Goal: Information Seeking & Learning: Check status

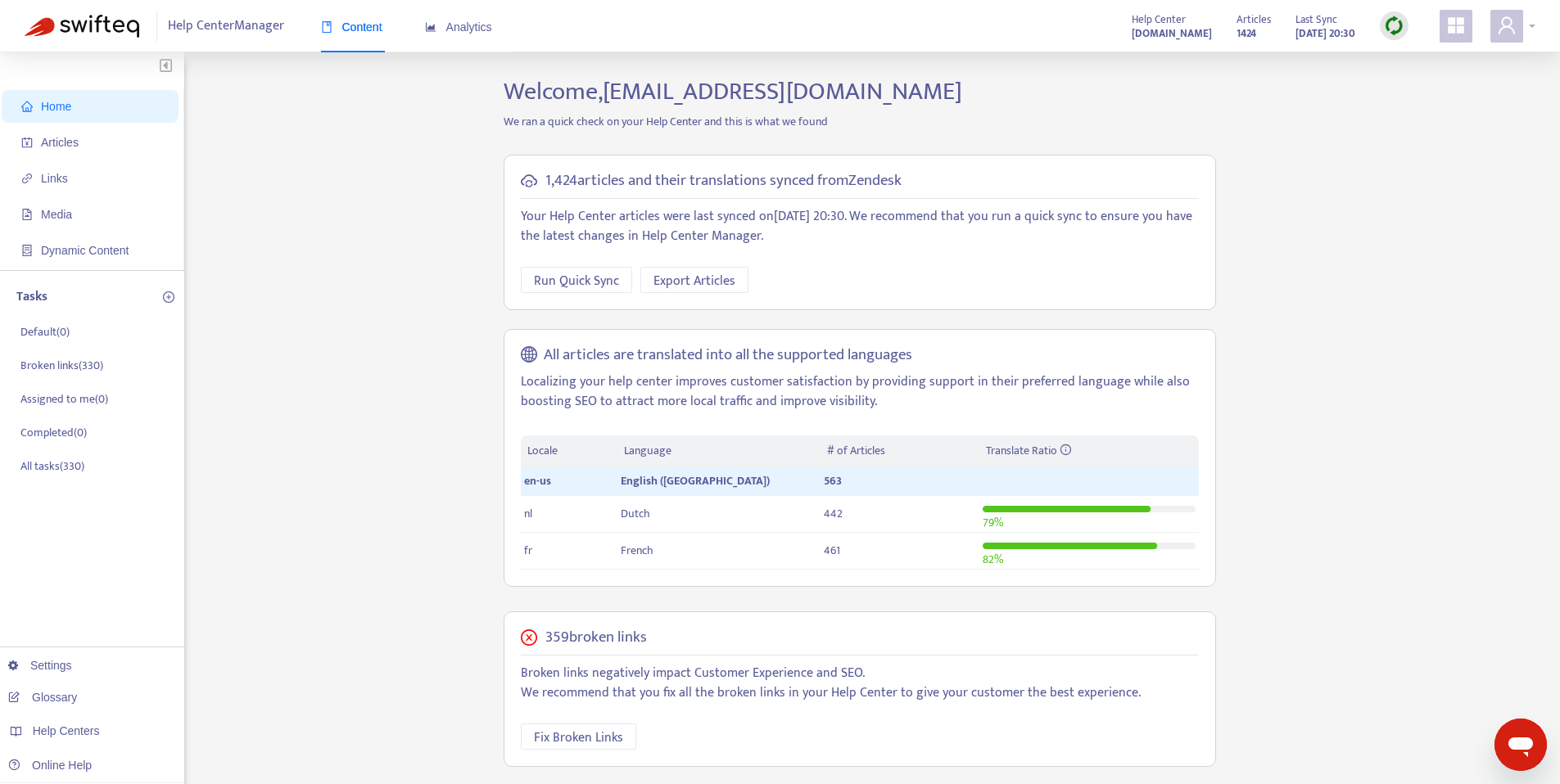
click at [1503, 22] on icon "user" at bounding box center [1507, 25] width 20 height 20
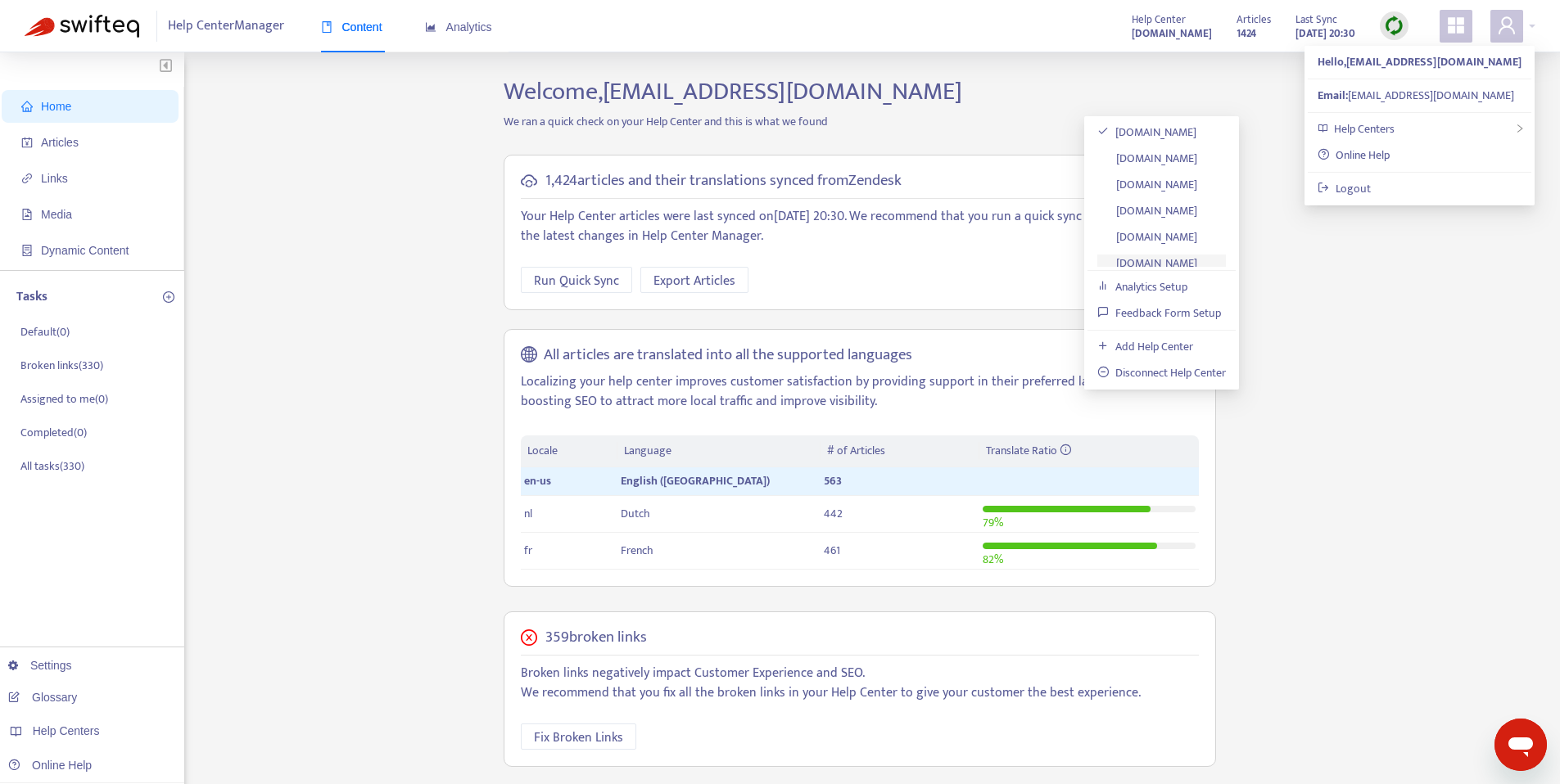
click at [1171, 254] on link "x-series-support.lightspeedhq.com" at bounding box center [1147, 263] width 100 height 19
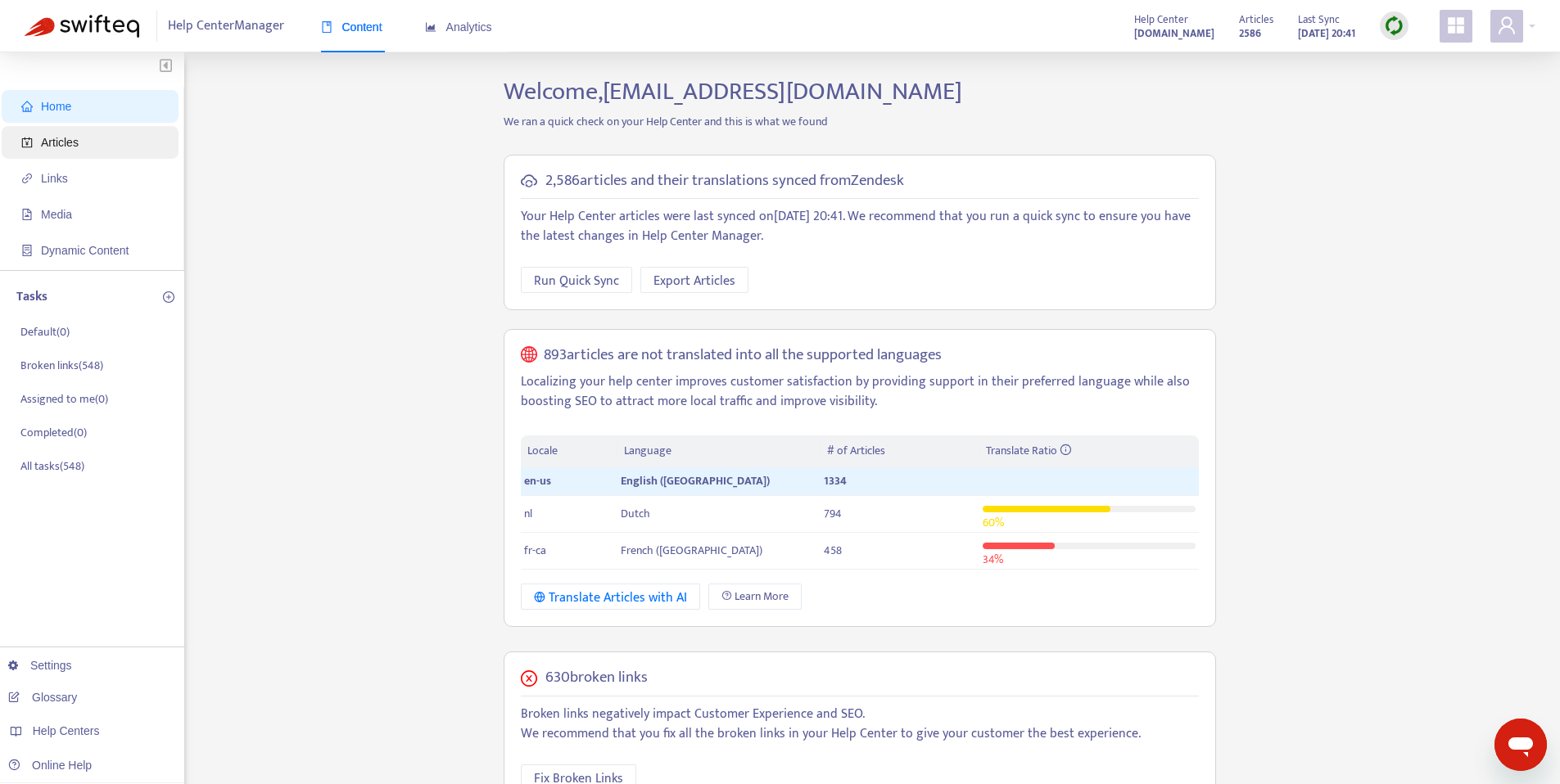
click at [58, 136] on span "Articles" at bounding box center [60, 142] width 38 height 13
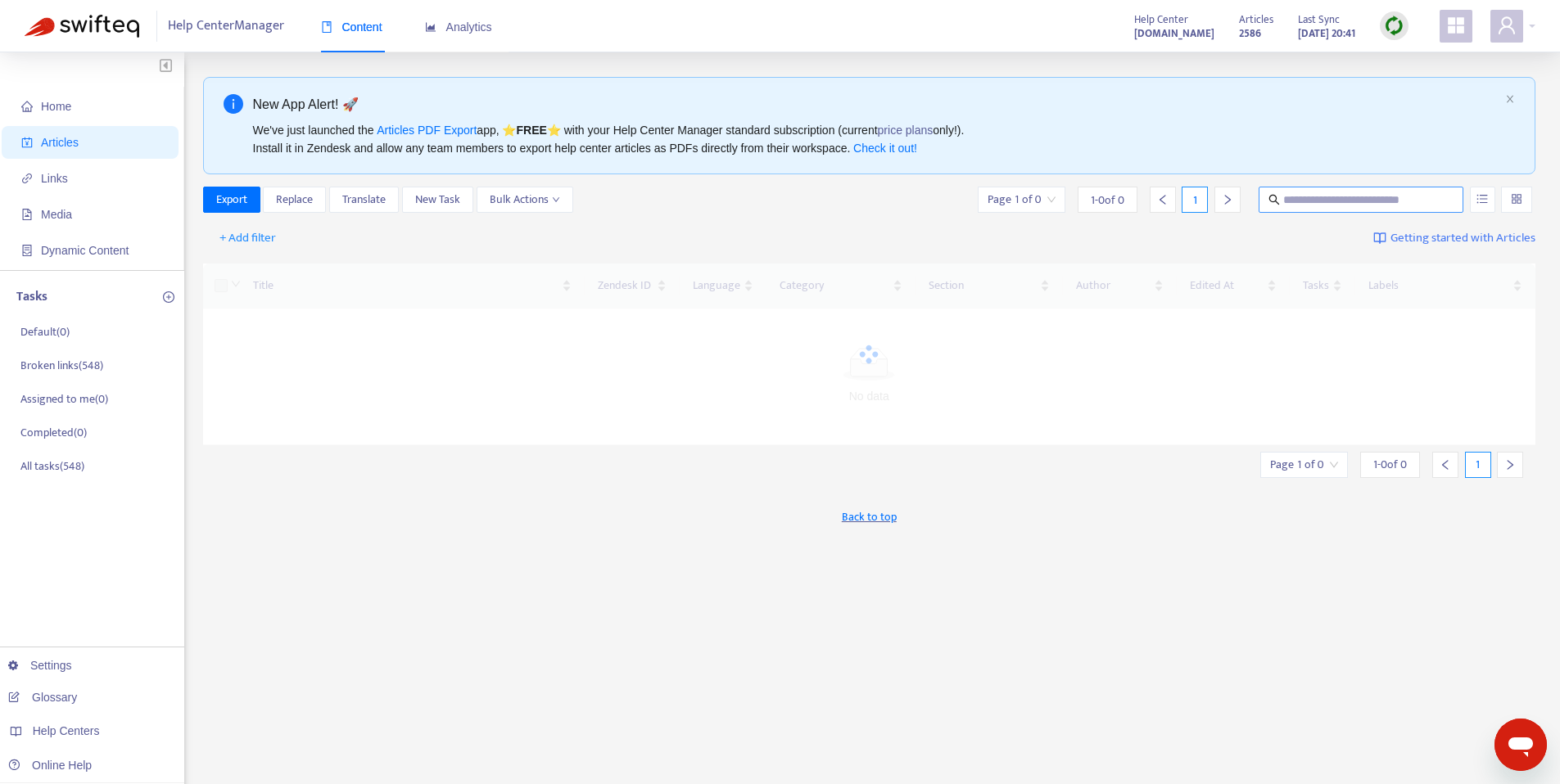
click at [1330, 195] on input "text" at bounding box center [1361, 200] width 157 height 18
paste input "**********"
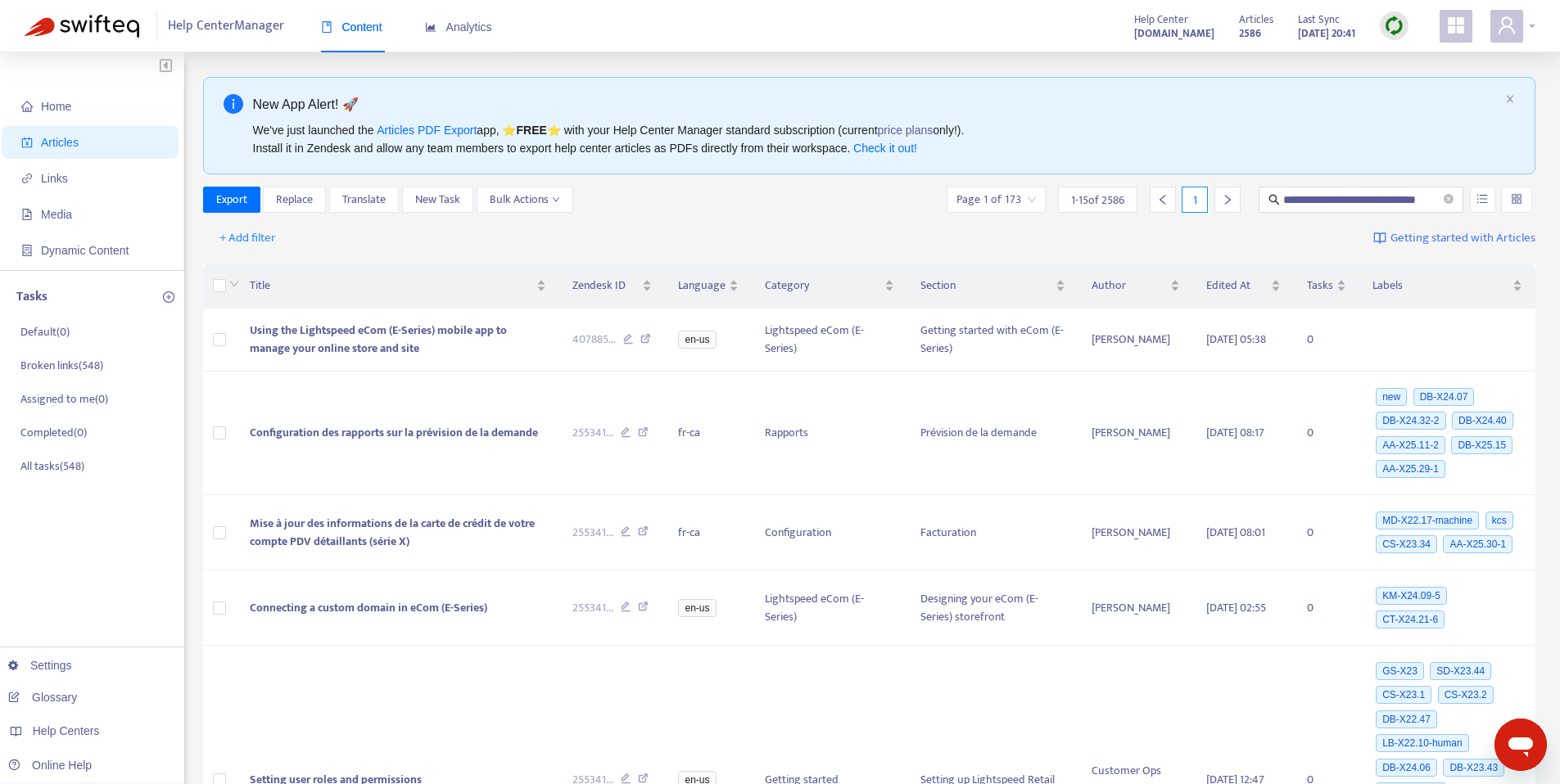
click at [1495, 37] on span at bounding box center [1507, 26] width 32 height 32
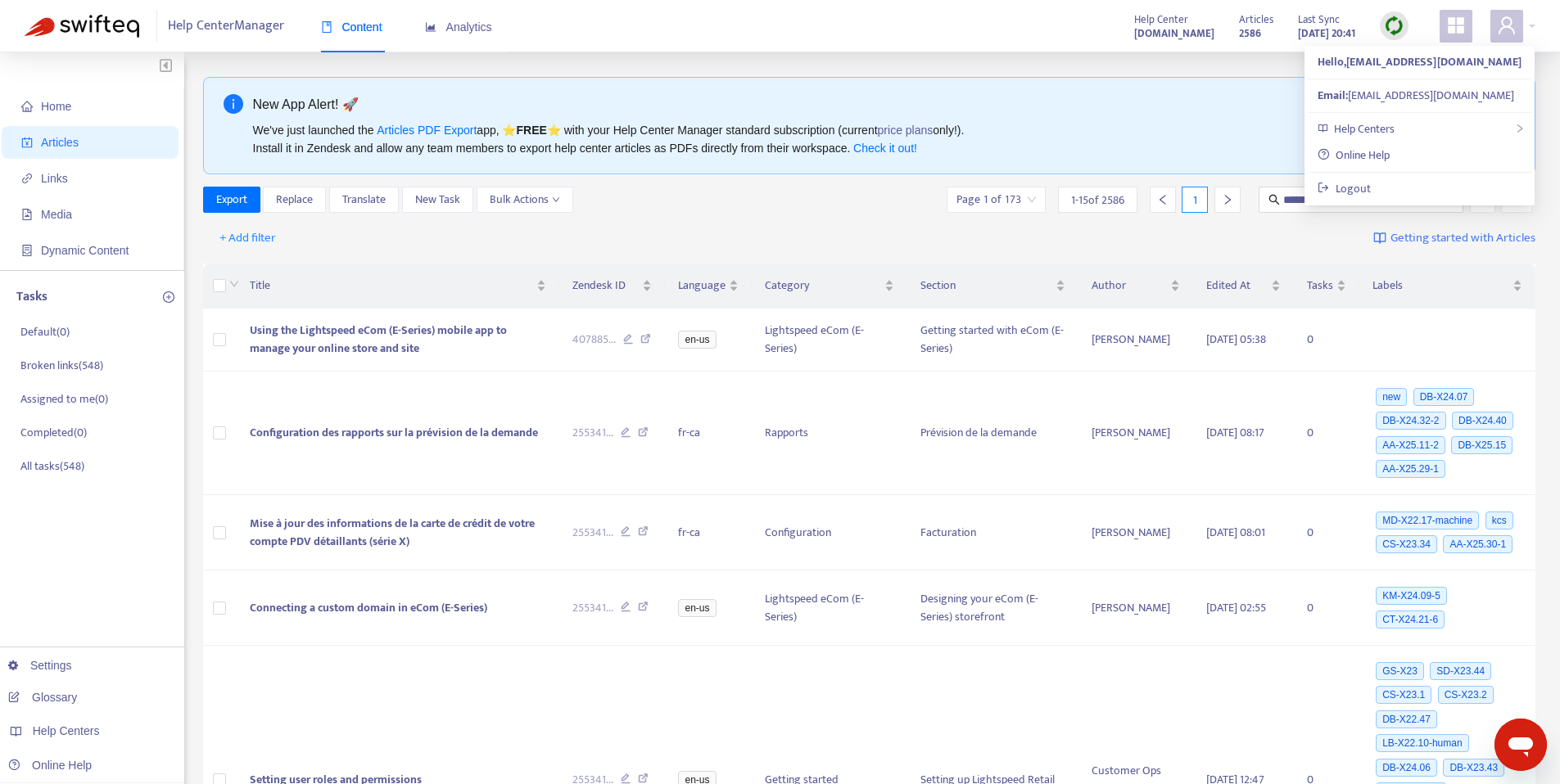
click at [1173, 83] on div "New App Alert! 🚀 We've just launched the Articles PDF Export app, ⭐ FREE ⭐️ wit…" at bounding box center [870, 126] width 1333 height 97
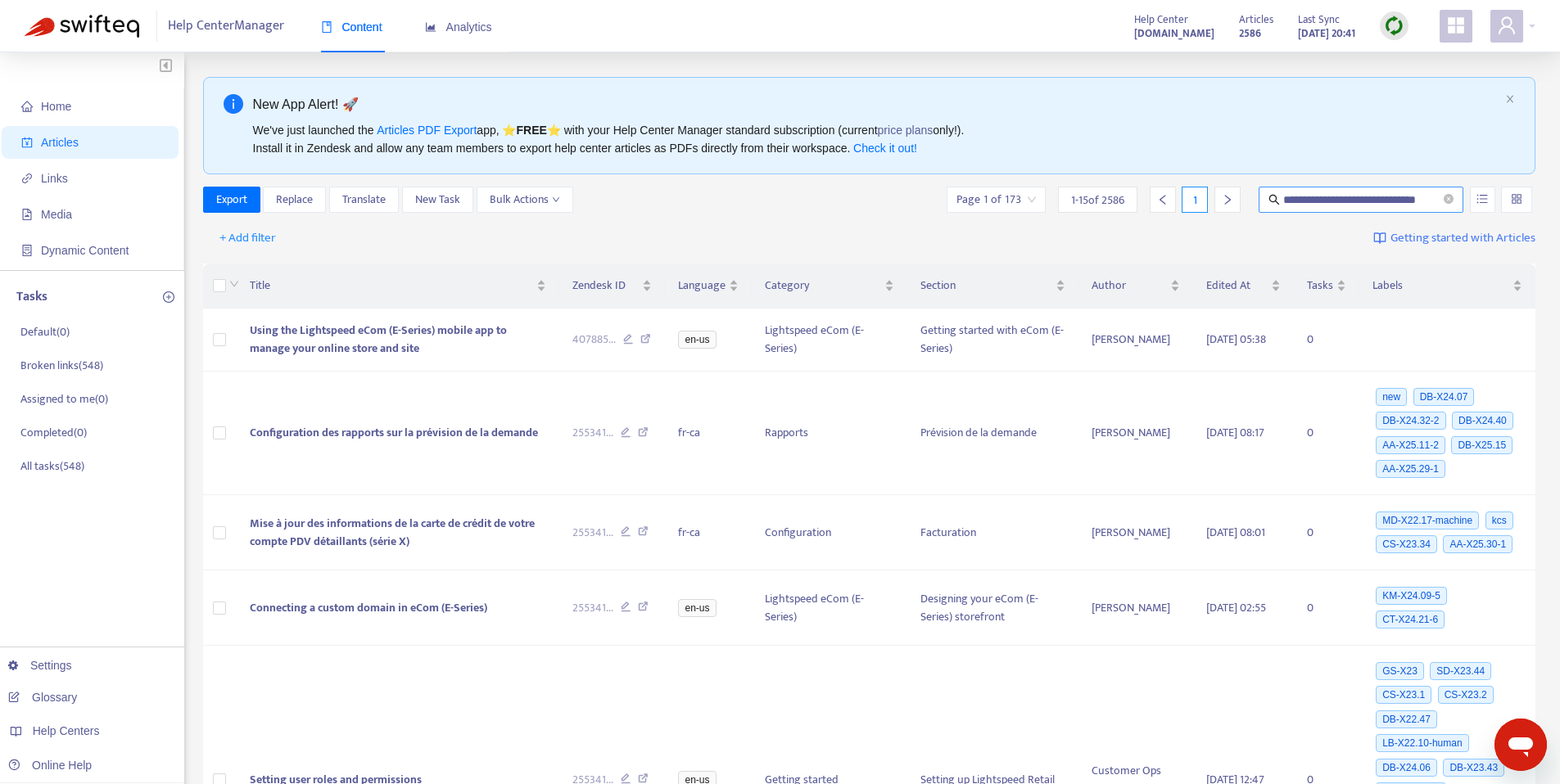
click at [1313, 209] on span "**********" at bounding box center [1361, 200] width 205 height 26
drag, startPoint x: 1327, startPoint y: 196, endPoint x: 1133, endPoint y: 196, distance: 194.0
click at [1134, 196] on div "**********" at bounding box center [1240, 200] width 592 height 26
type input "**********"
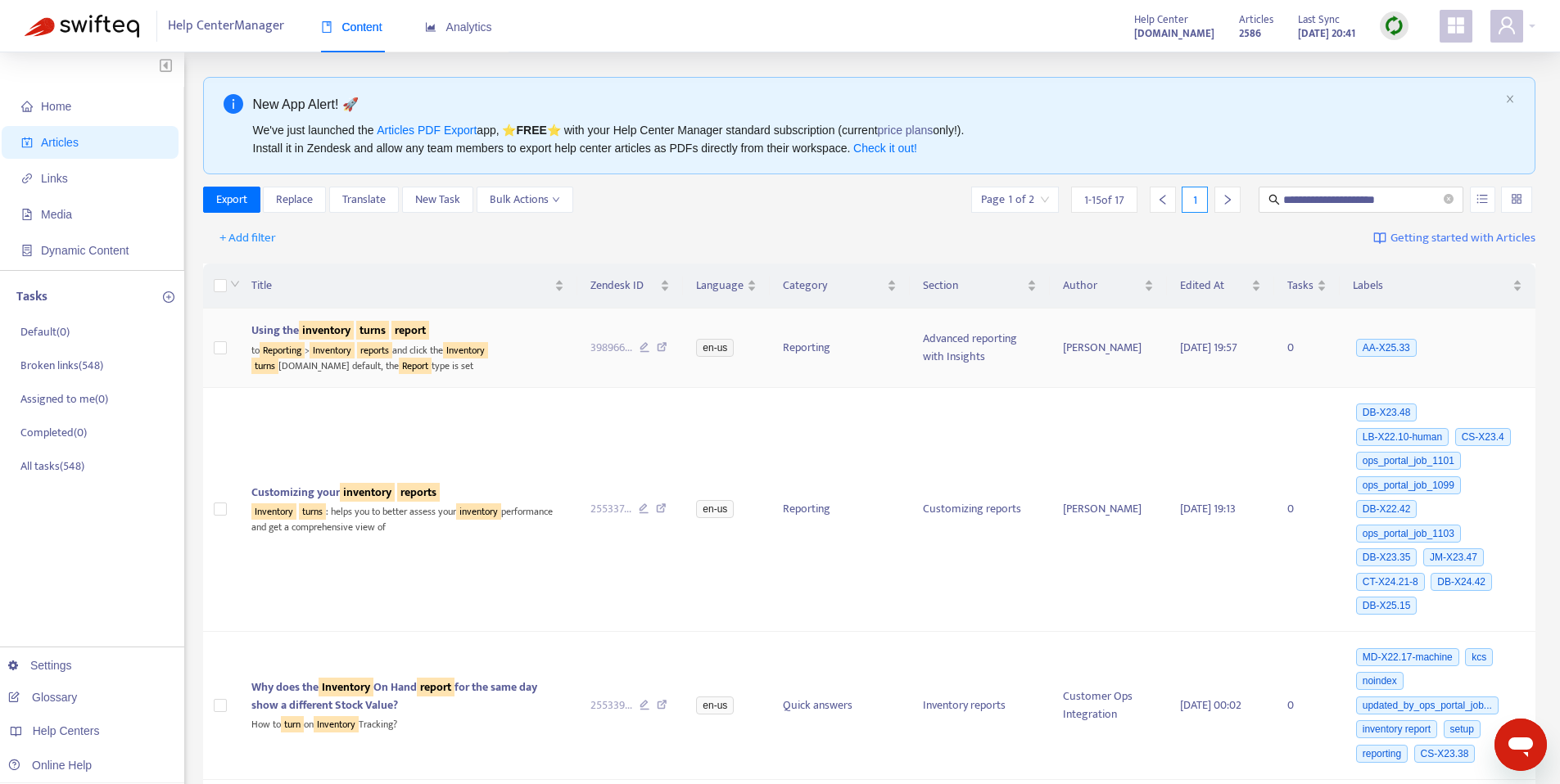
click at [495, 329] on div "Using the inventory turns report" at bounding box center [408, 331] width 313 height 18
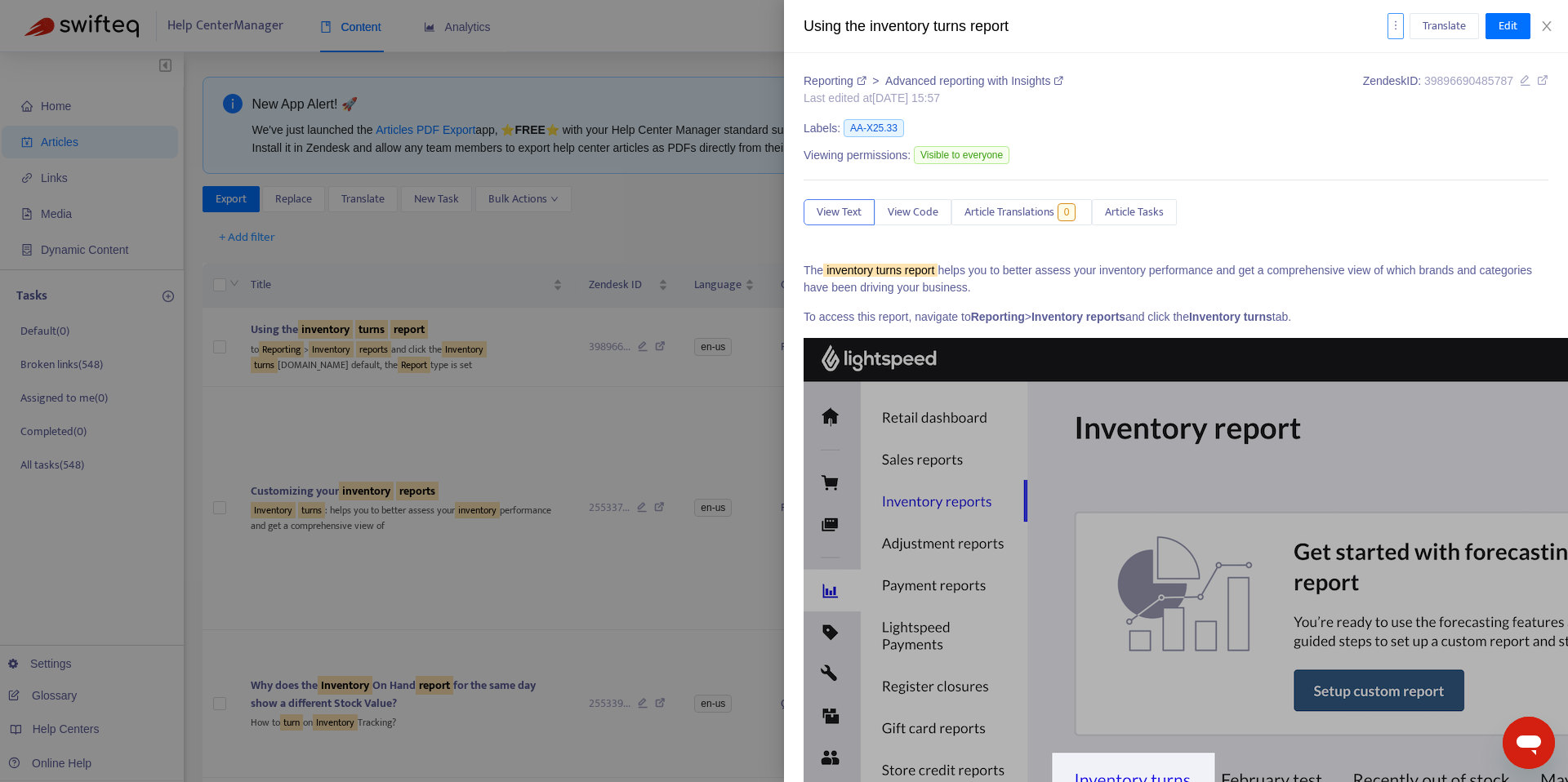
click at [1390, 22] on icon "more" at bounding box center [1395, 25] width 12 height 12
click at [1413, 59] on span "Analytics" at bounding box center [1420, 58] width 41 height 19
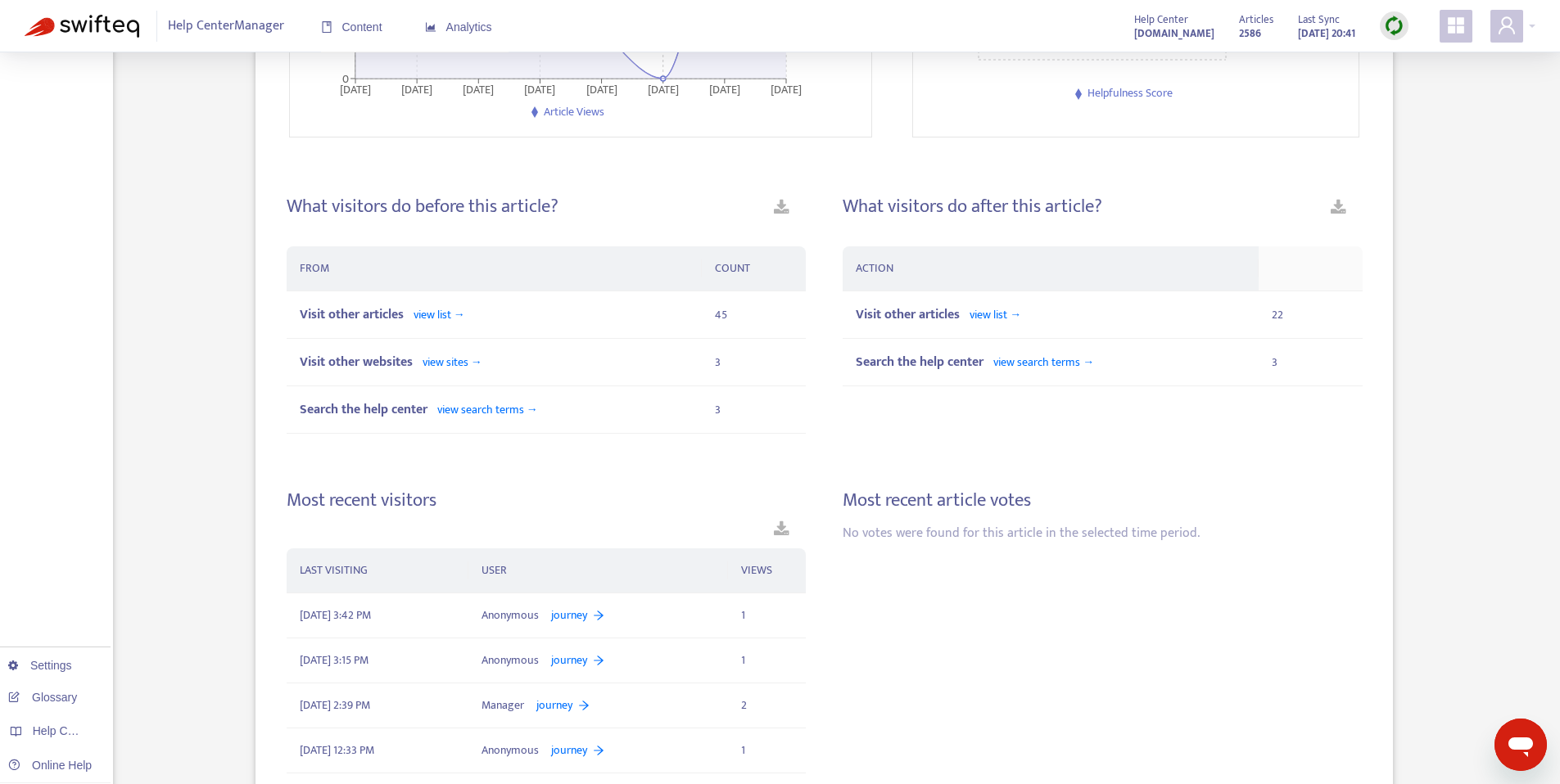
scroll to position [451, 0]
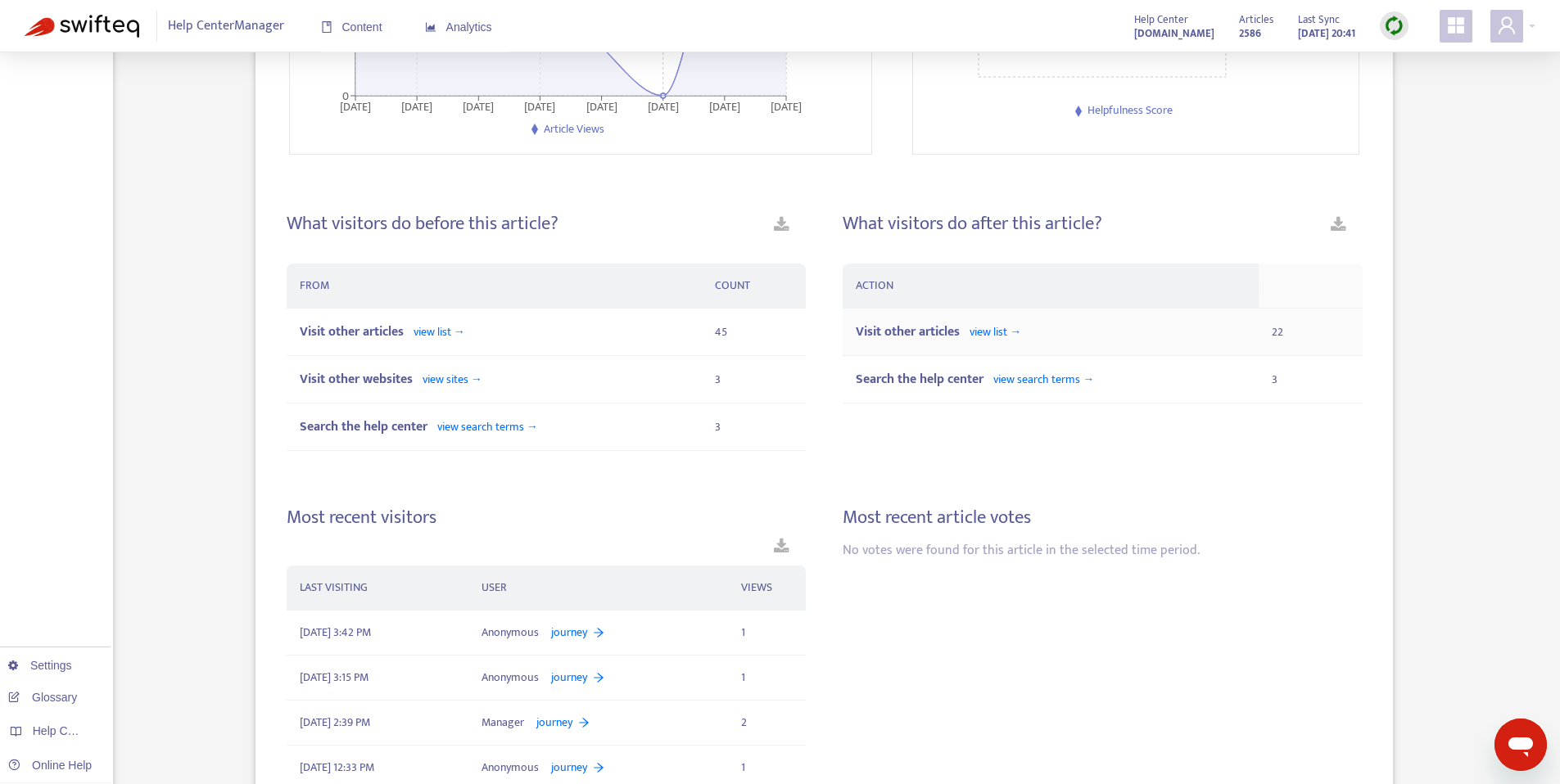
click at [1013, 328] on span "view list →" at bounding box center [995, 332] width 51 height 19
click at [1004, 337] on span "view list →" at bounding box center [995, 332] width 51 height 19
click at [1027, 379] on span "view search terms →" at bounding box center [1044, 379] width 101 height 19
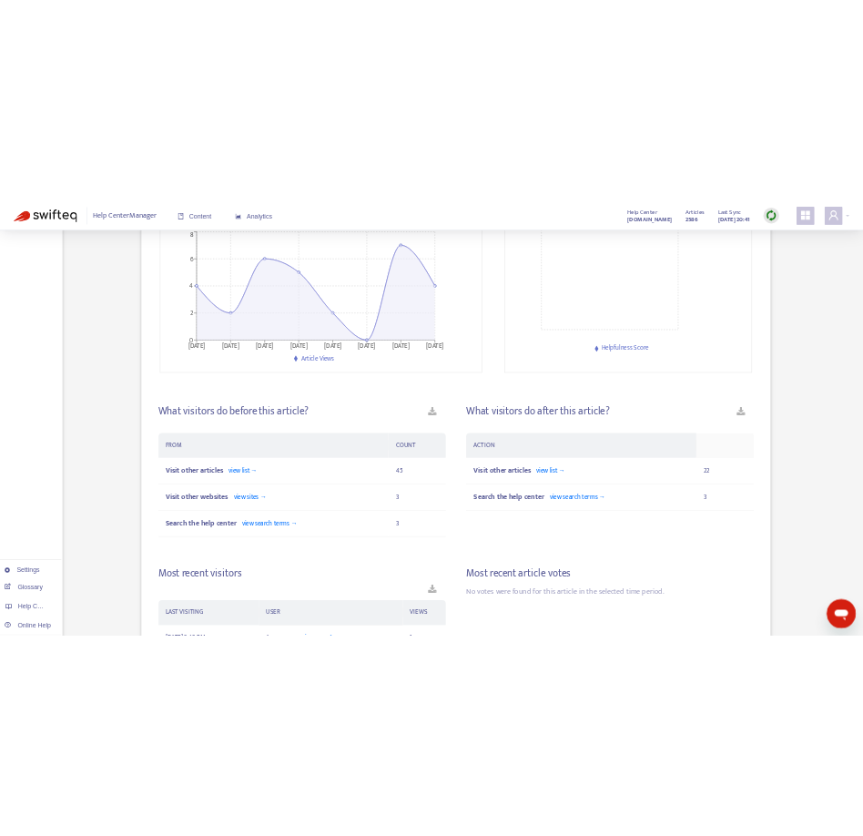
scroll to position [218, 0]
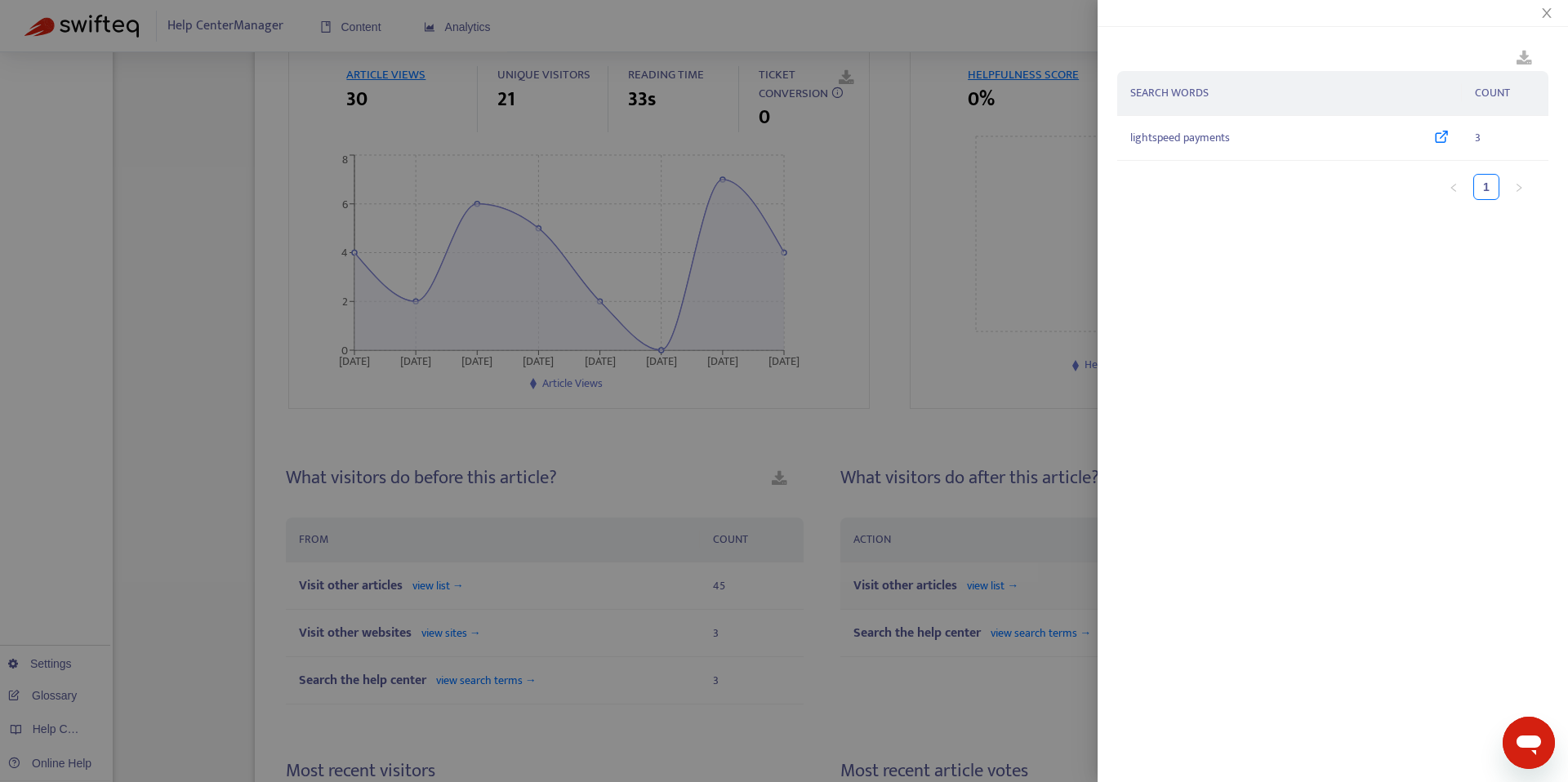
click at [1003, 586] on div at bounding box center [784, 391] width 1568 height 782
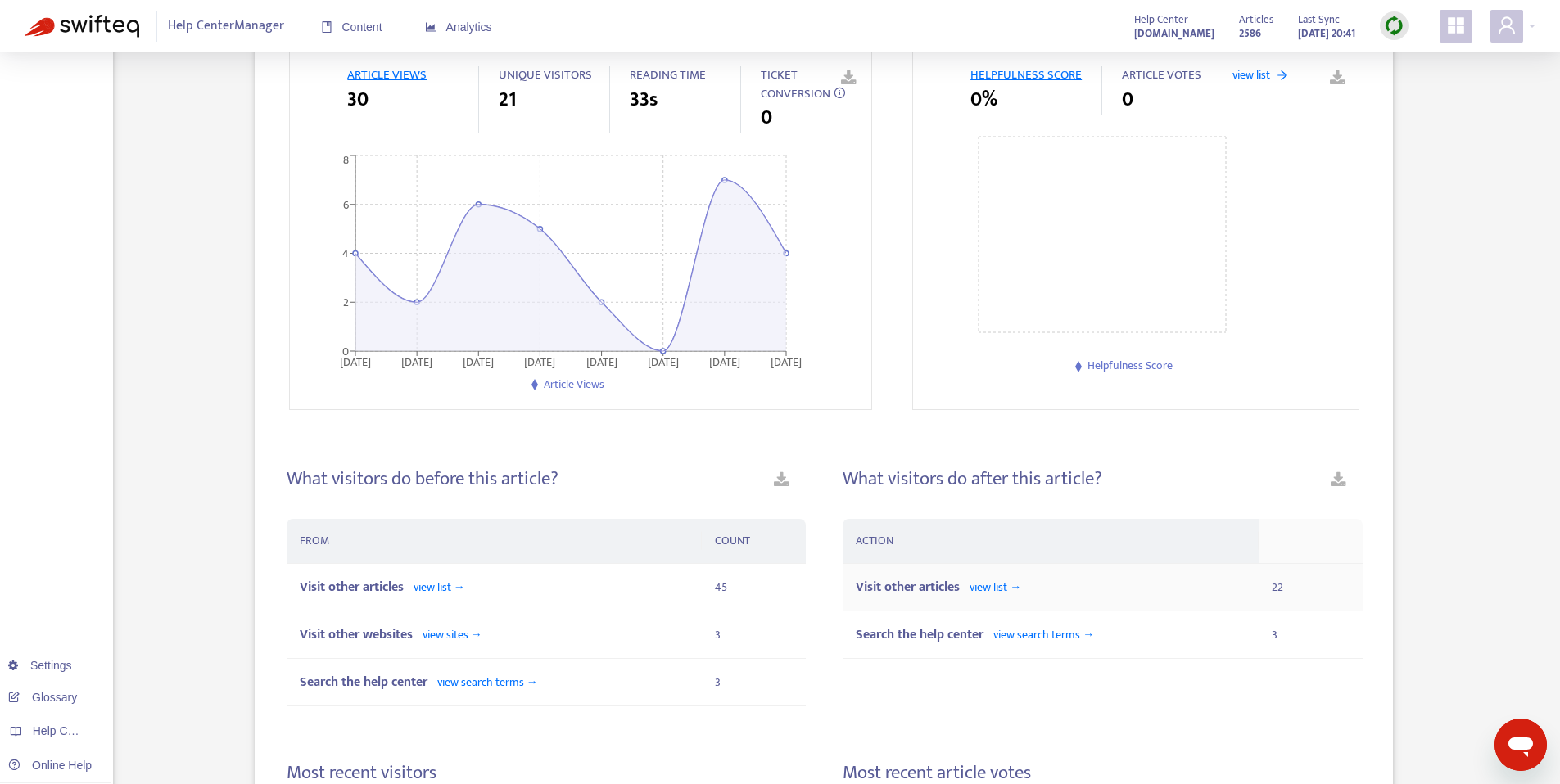
click at [1006, 588] on span "view list →" at bounding box center [995, 587] width 51 height 19
click at [1042, 634] on span "view search terms →" at bounding box center [1044, 634] width 101 height 19
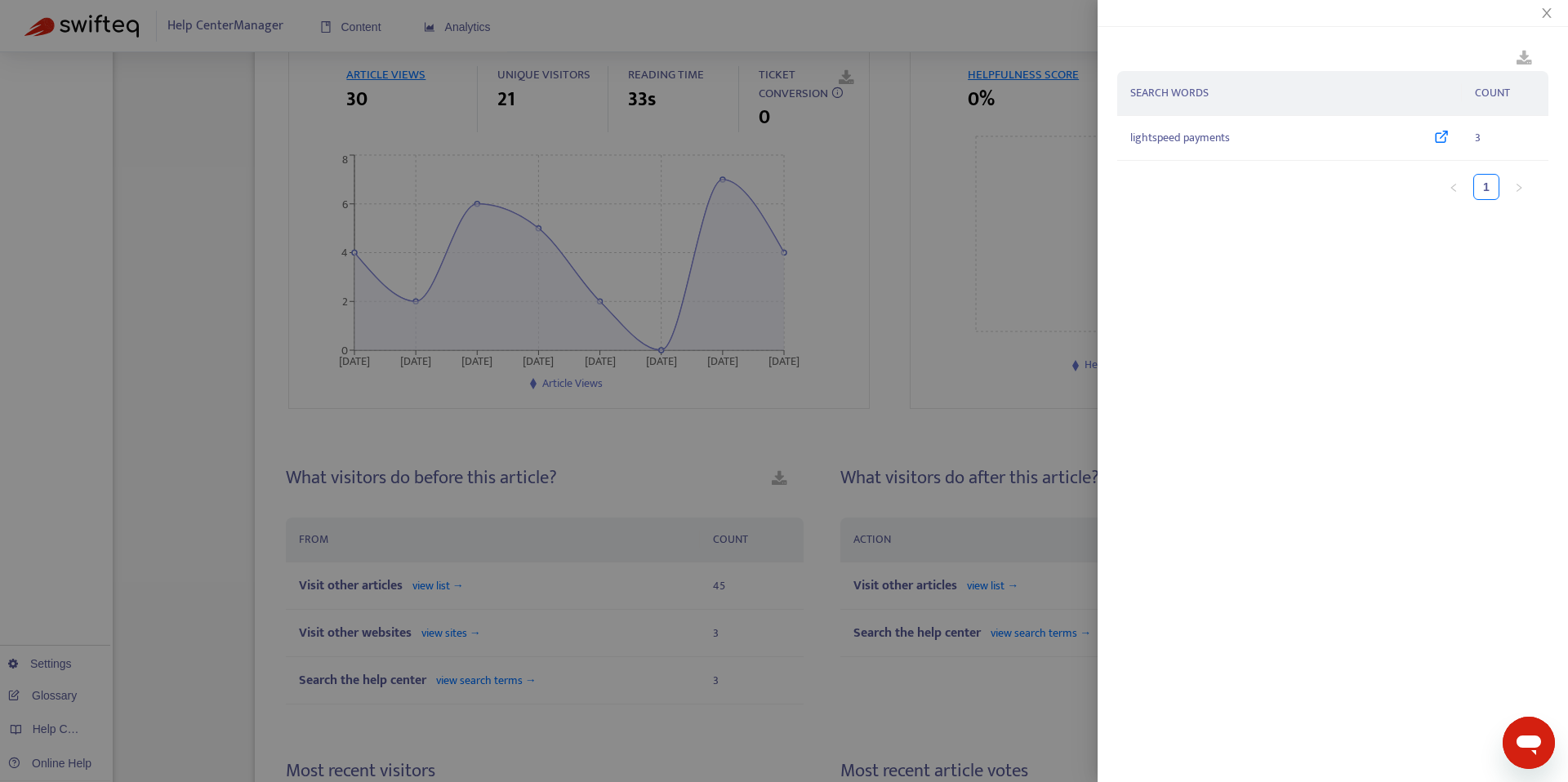
click at [981, 583] on div at bounding box center [784, 391] width 1568 height 782
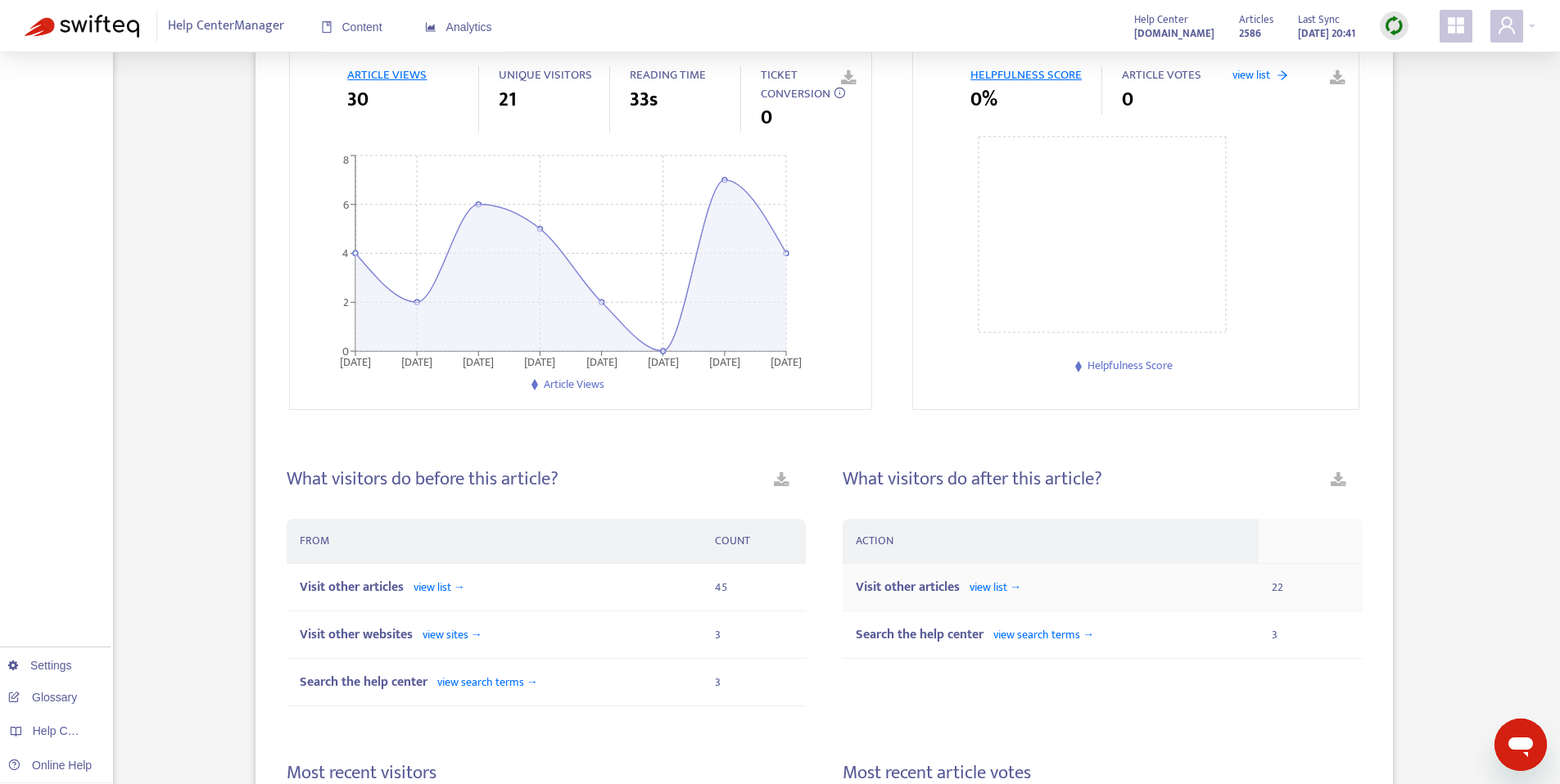
click at [993, 584] on span "view list →" at bounding box center [995, 587] width 51 height 19
